Goal: Navigation & Orientation: Find specific page/section

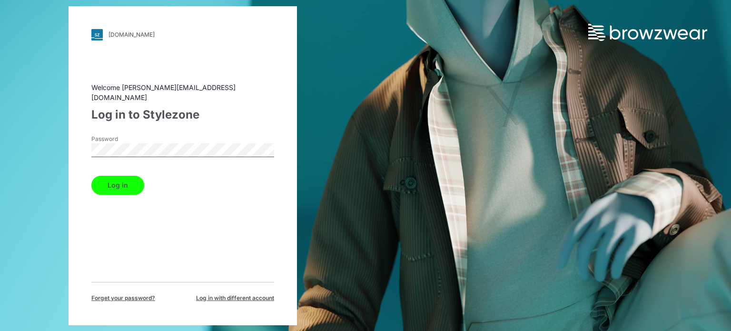
click at [125, 177] on button "Log in" at bounding box center [117, 185] width 53 height 19
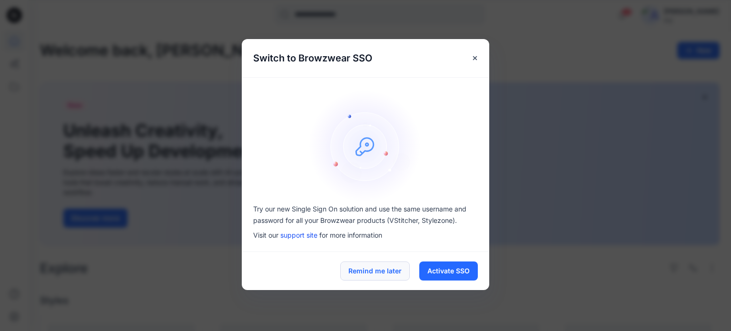
click at [383, 275] on button "Remind me later" at bounding box center [374, 270] width 69 height 19
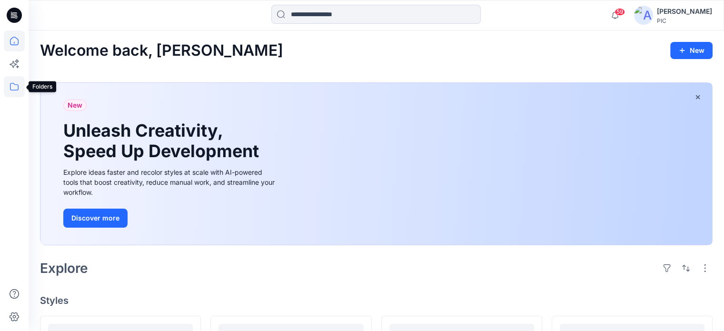
click at [13, 86] on icon at bounding box center [14, 86] width 21 height 21
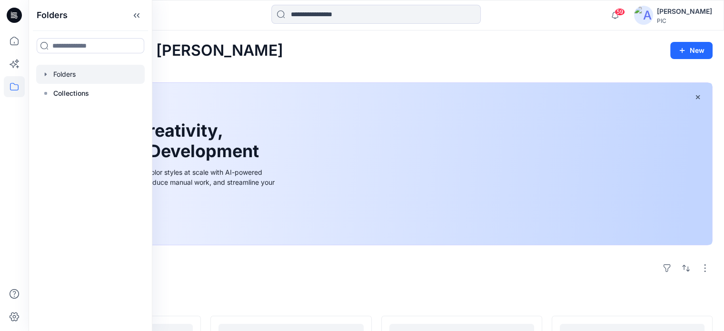
click at [64, 72] on div at bounding box center [90, 74] width 109 height 19
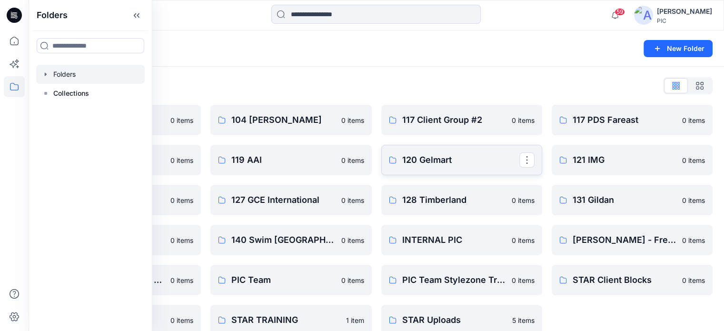
click at [451, 162] on p "120 Gelmart" at bounding box center [460, 159] width 117 height 13
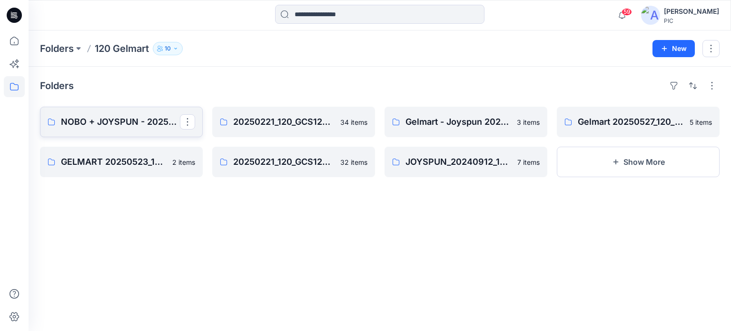
click at [97, 119] on p "NOBO + JOYSPUN - 20250912_120_GC" at bounding box center [120, 121] width 119 height 13
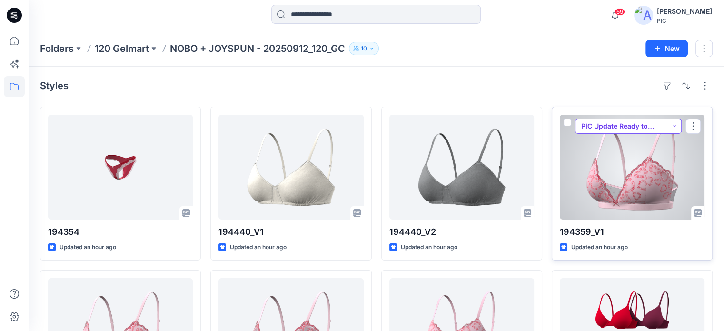
click at [678, 129] on button "PIC Update Ready to Review" at bounding box center [628, 126] width 107 height 15
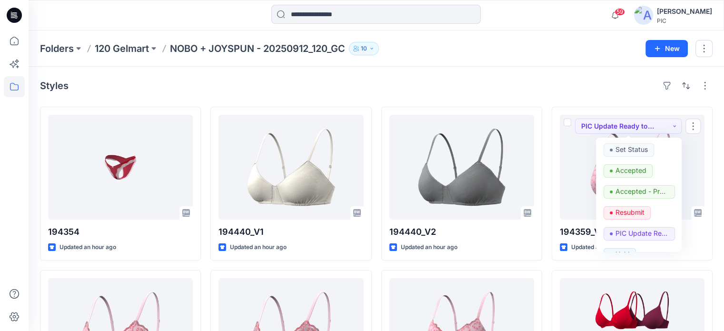
click at [554, 86] on div "Styles" at bounding box center [376, 85] width 673 height 15
